Goal: Understand process/instructions

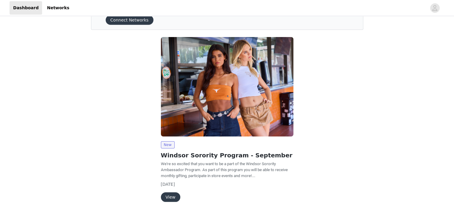
scroll to position [44, 0]
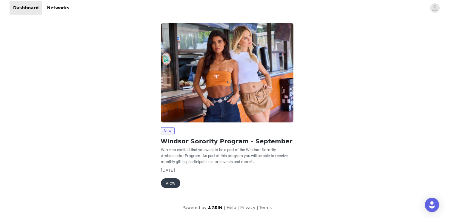
click at [168, 185] on button "View" at bounding box center [170, 183] width 19 height 10
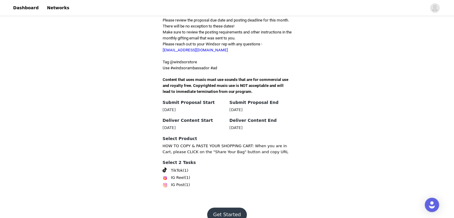
scroll to position [171, 0]
click at [232, 207] on button "Get Started" at bounding box center [227, 214] width 40 height 14
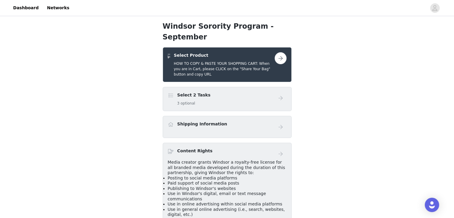
scroll to position [97, 0]
click at [216, 92] on div "Select 2 Tasks 3 optional" at bounding box center [221, 99] width 107 height 14
click at [191, 92] on h4 "Select 2 Tasks" at bounding box center [193, 95] width 33 height 6
click at [191, 101] on h5 "3 optional" at bounding box center [193, 103] width 33 height 5
click at [279, 52] on button "button" at bounding box center [281, 58] width 12 height 12
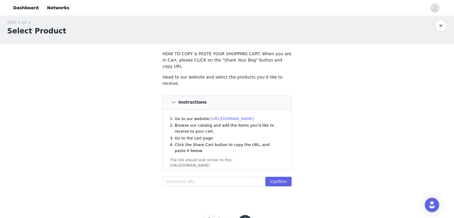
scroll to position [5, 0]
